Goal: Task Accomplishment & Management: Manage account settings

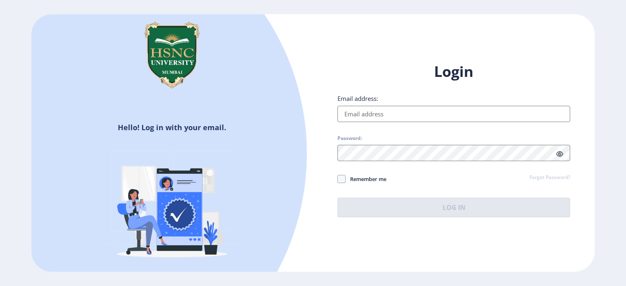
type input "[EMAIL_ADDRESS][DOMAIN_NAME]"
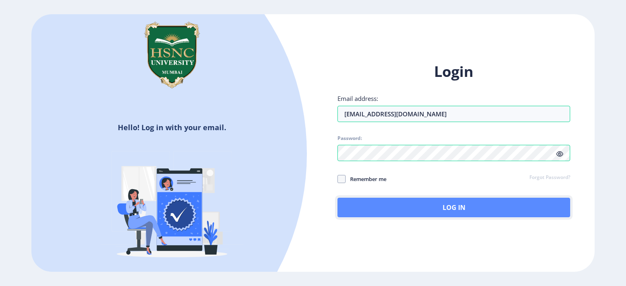
click at [377, 209] on button "Log In" at bounding box center [453, 208] width 233 height 20
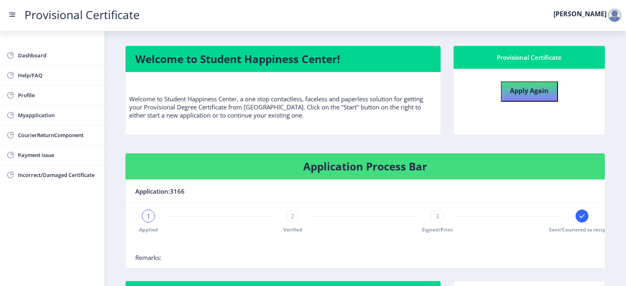
click at [9, 15] on rect at bounding box center [12, 15] width 8 height 8
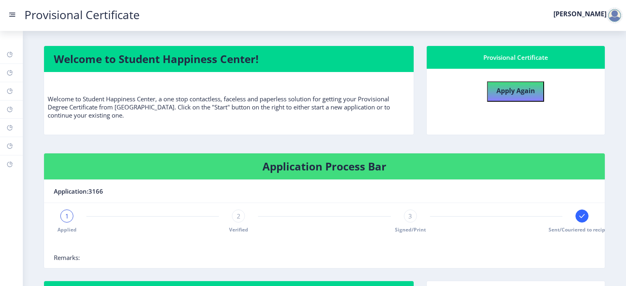
click at [11, 14] on rect at bounding box center [12, 15] width 8 height 8
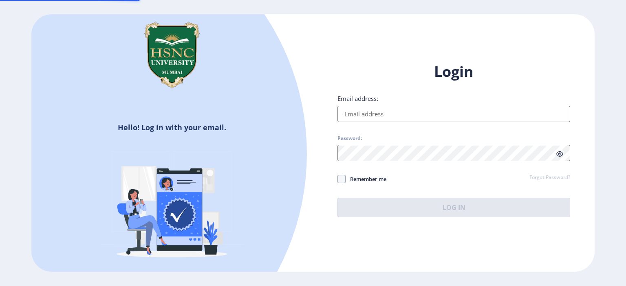
type input "Medhanshkaushik@gmail.com"
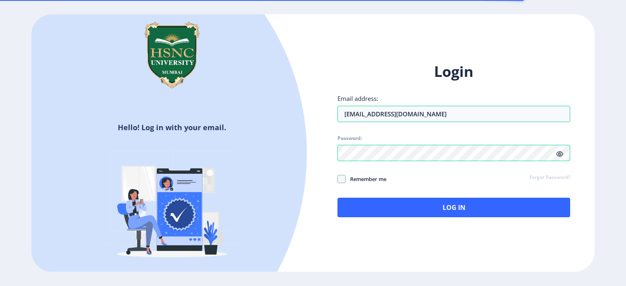
click at [430, 218] on div "Login Email address: Medhanshkaushik@gmail.com Password: Remember me Forgot Pas…" at bounding box center [454, 146] width 282 height 193
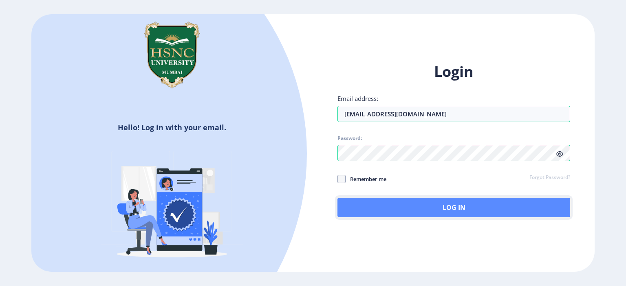
click at [428, 216] on button "Log In" at bounding box center [453, 208] width 233 height 20
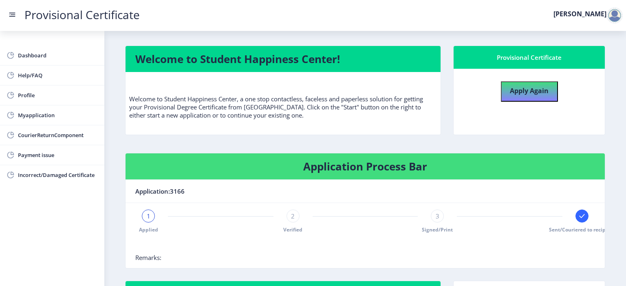
click at [607, 15] on div at bounding box center [614, 15] width 16 height 16
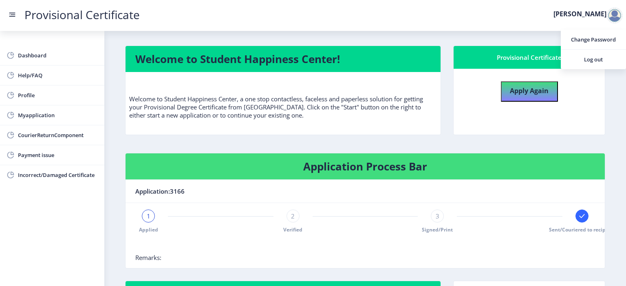
click at [592, 145] on div "Provisional Certificate Apply Again" at bounding box center [529, 95] width 164 height 99
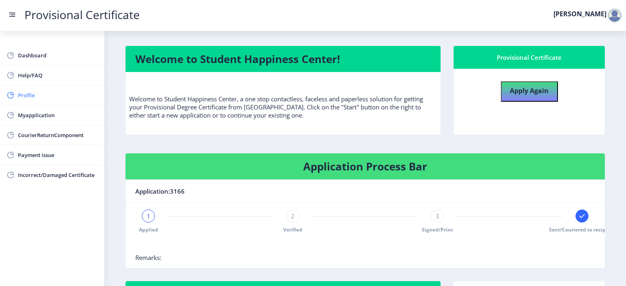
click at [27, 98] on span "Profile" at bounding box center [58, 95] width 80 height 10
select select "Male"
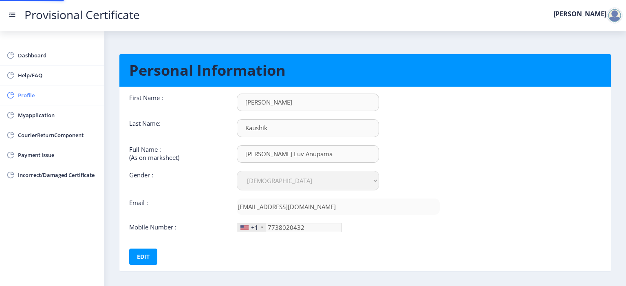
type input "773-802-04"
